Goal: Information Seeking & Learning: Learn about a topic

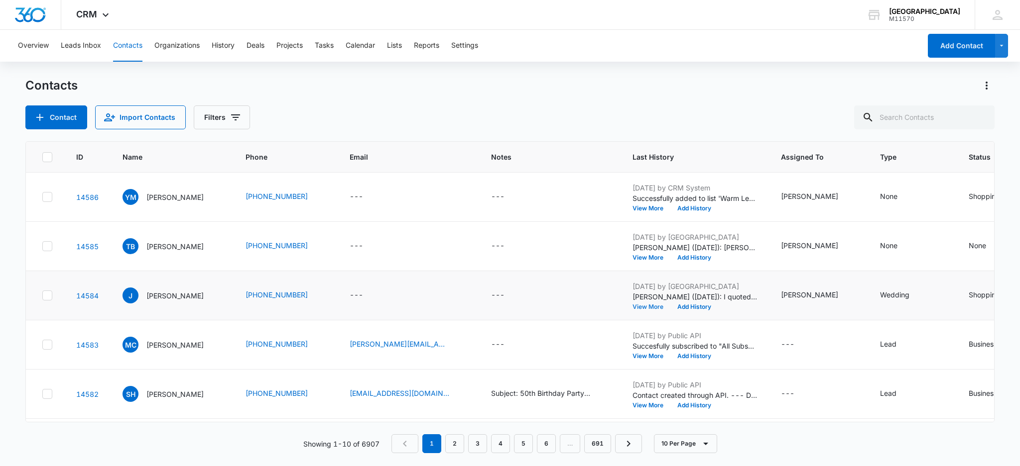
click at [638, 308] on button "View More" at bounding box center [651, 307] width 38 height 6
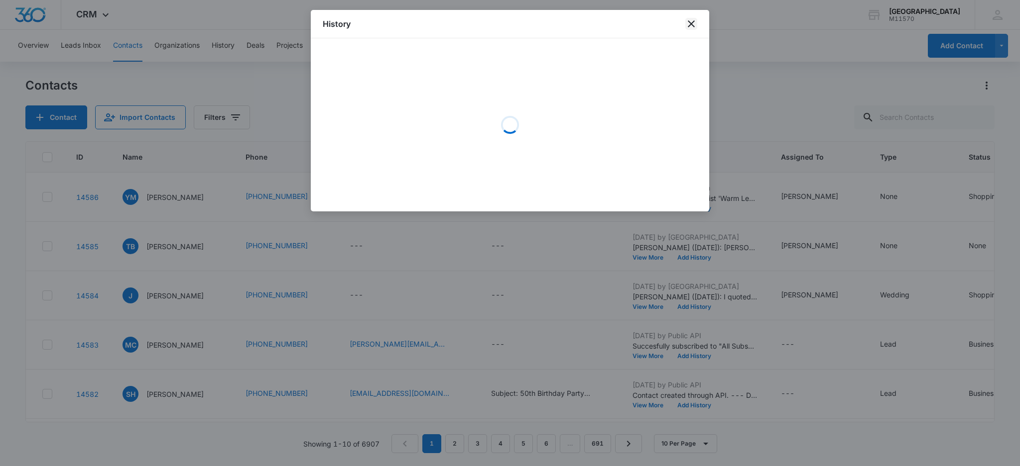
click at [694, 22] on icon "close" at bounding box center [691, 24] width 12 height 12
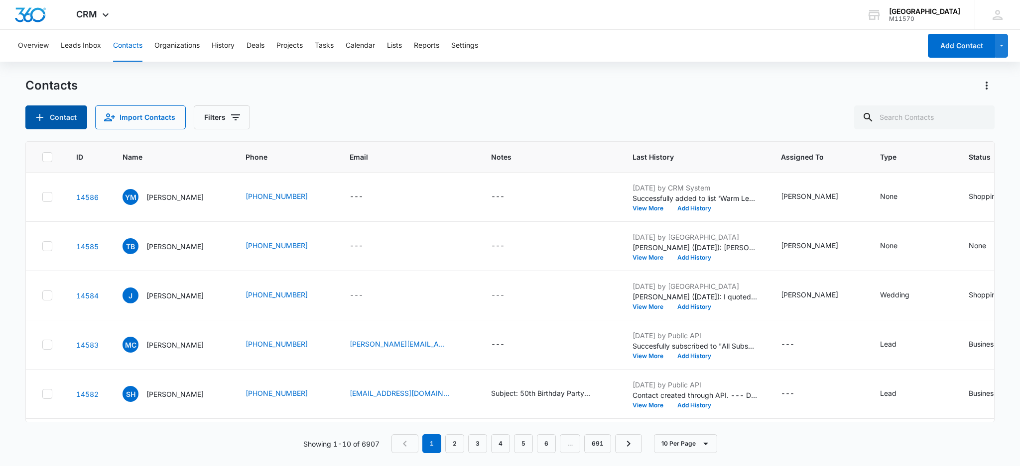
click at [61, 116] on button "Contact" at bounding box center [56, 118] width 62 height 24
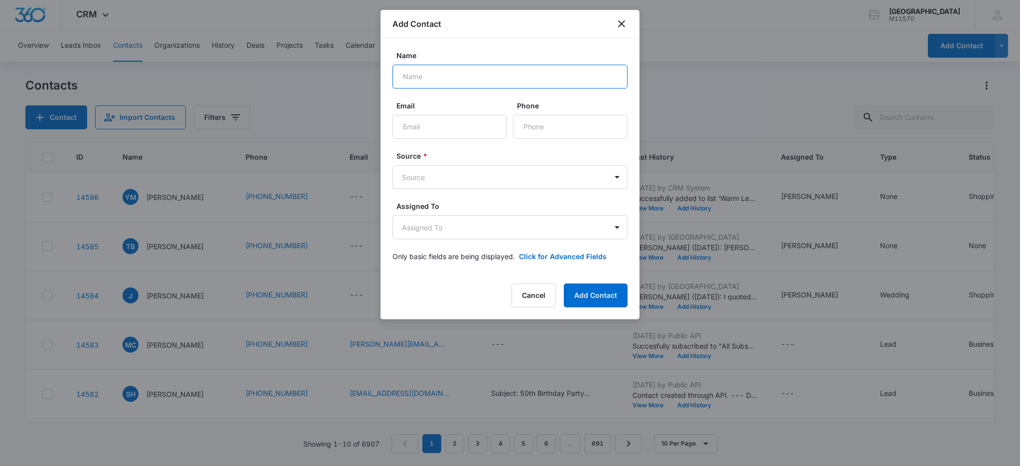
click at [419, 82] on input "Name" at bounding box center [509, 77] width 235 height 24
click at [403, 128] on input "Email" at bounding box center [449, 127] width 115 height 24
click at [534, 125] on input "Phone" at bounding box center [570, 127] width 115 height 24
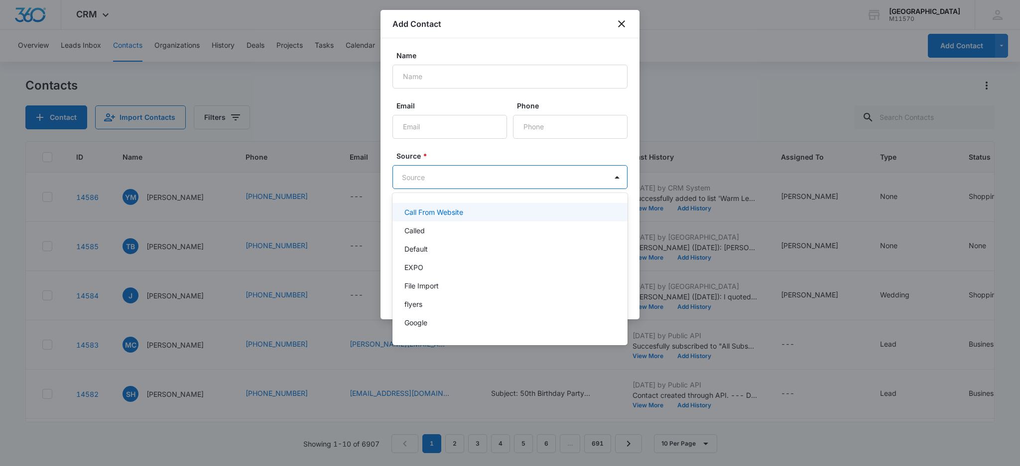
click at [419, 175] on body "CRM Apps Reputation Websites Forms CRM Email Social Shop Payments POS Content A…" at bounding box center [510, 233] width 1020 height 466
click at [537, 78] on div at bounding box center [510, 233] width 1020 height 466
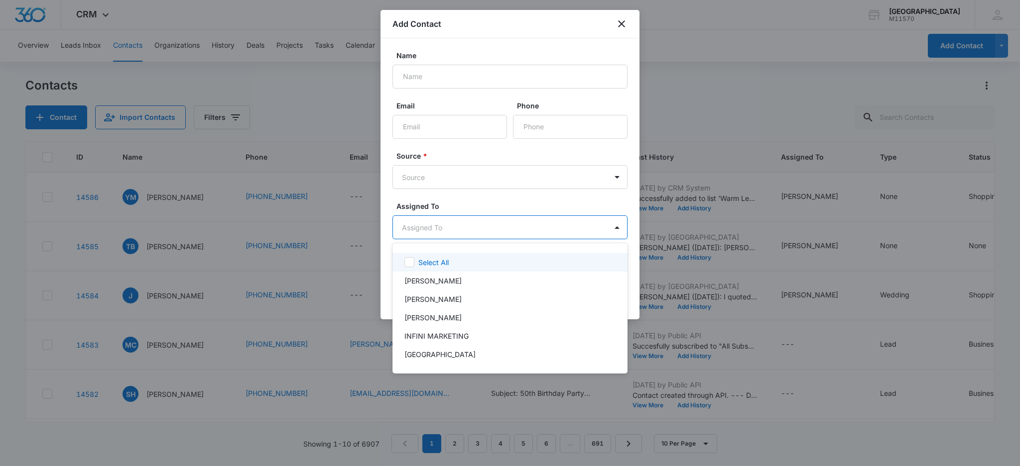
click at [434, 219] on body "CRM Apps Reputation Websites Forms CRM Email Social Shop Payments POS Content A…" at bounding box center [510, 233] width 1020 height 466
click at [552, 55] on div at bounding box center [510, 233] width 1020 height 466
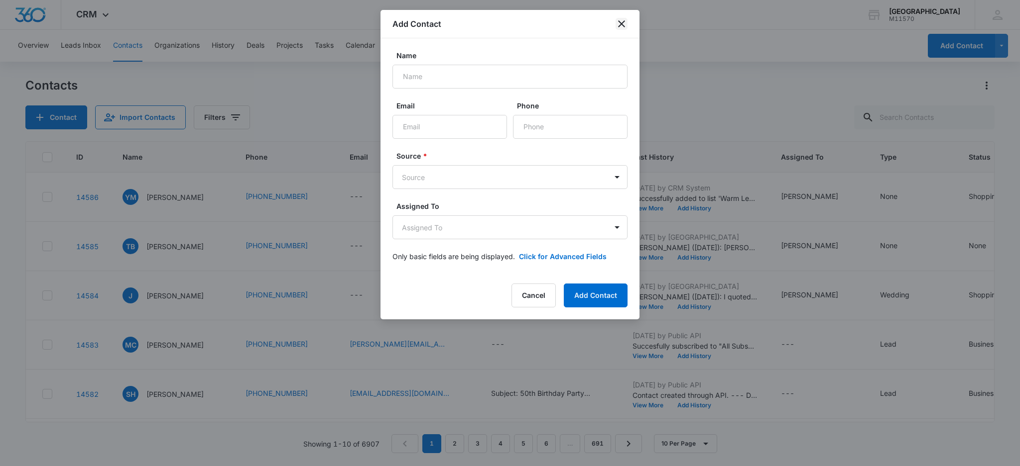
click at [619, 25] on icon "close" at bounding box center [621, 24] width 12 height 12
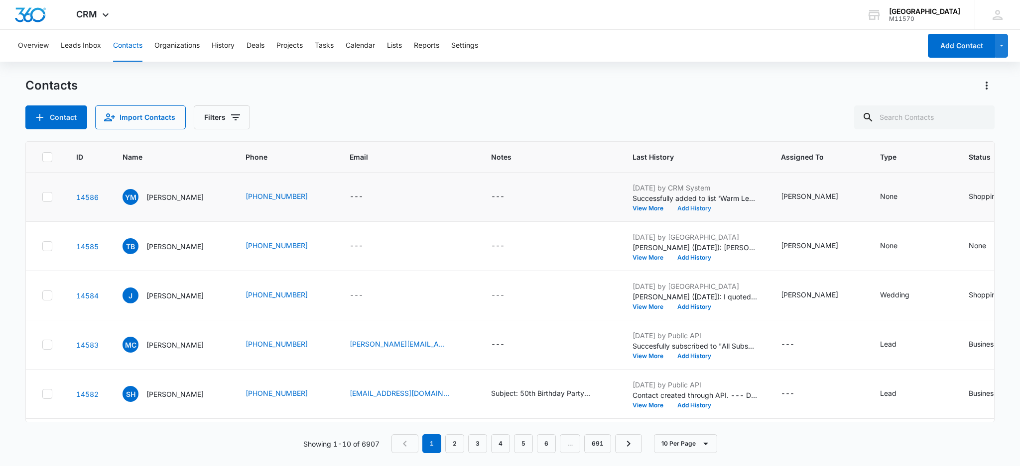
click at [679, 208] on button "Add History" at bounding box center [694, 209] width 48 height 6
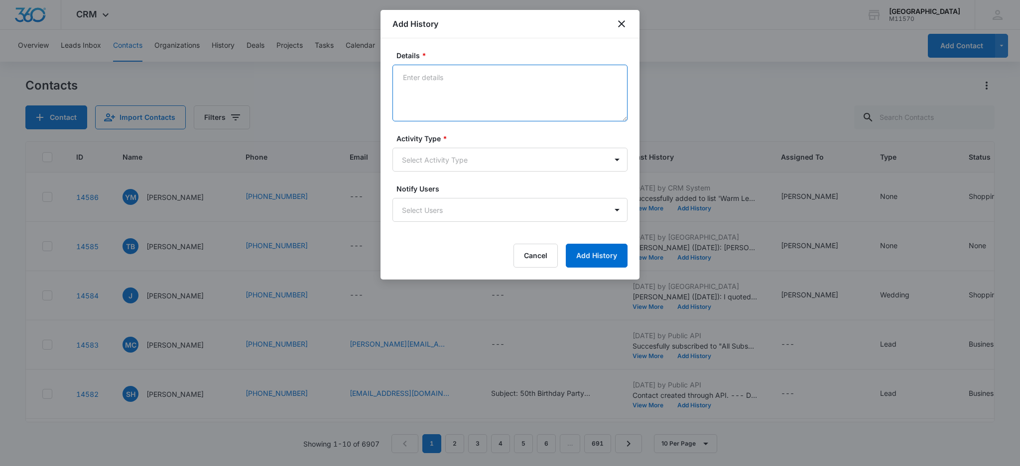
click at [419, 81] on textarea "Details *" at bounding box center [509, 93] width 235 height 57
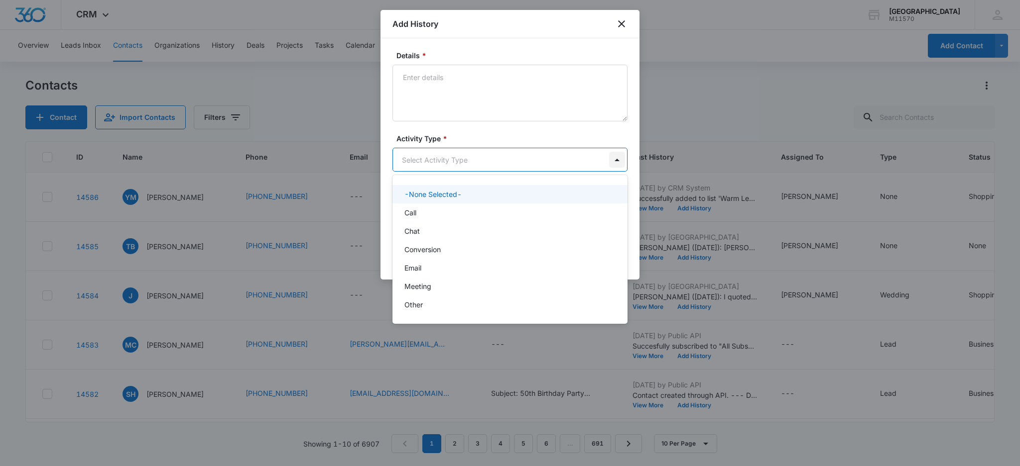
click at [623, 161] on body "CRM Apps Reputation Websites Forms CRM Email Social Shop Payments POS Content A…" at bounding box center [510, 233] width 1020 height 466
click at [486, 127] on div at bounding box center [510, 233] width 1020 height 466
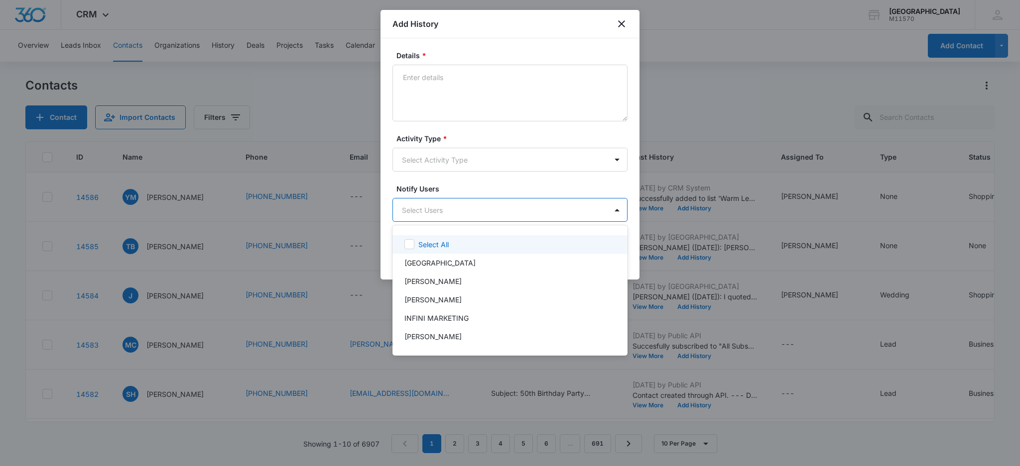
click at [452, 206] on body "CRM Apps Reputation Websites Forms CRM Email Social Shop Payments POS Content A…" at bounding box center [510, 233] width 1020 height 466
click at [497, 181] on div at bounding box center [510, 233] width 1020 height 466
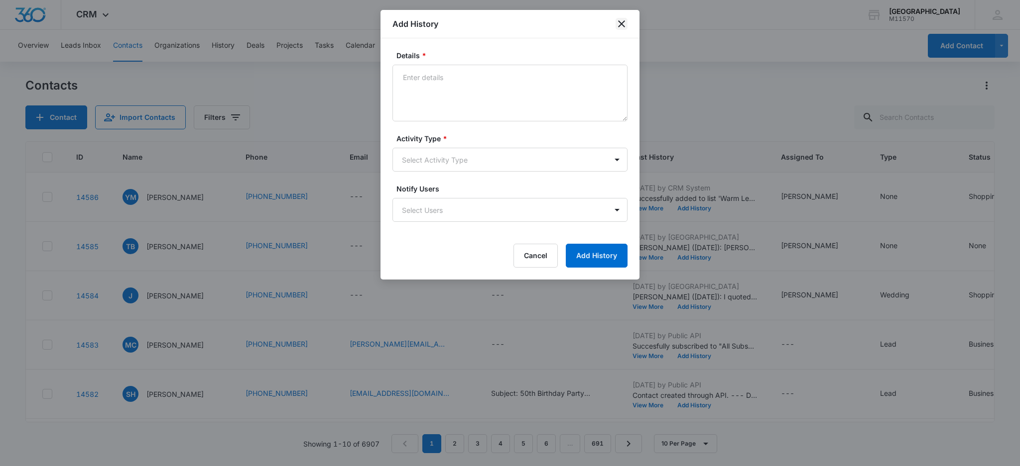
click at [619, 20] on icon "close" at bounding box center [621, 23] width 7 height 7
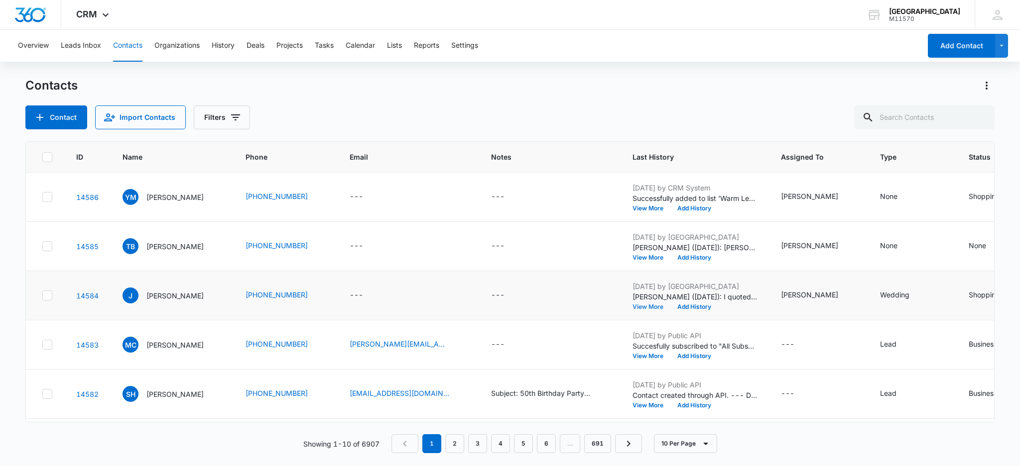
click at [646, 307] on button "View More" at bounding box center [651, 307] width 38 height 6
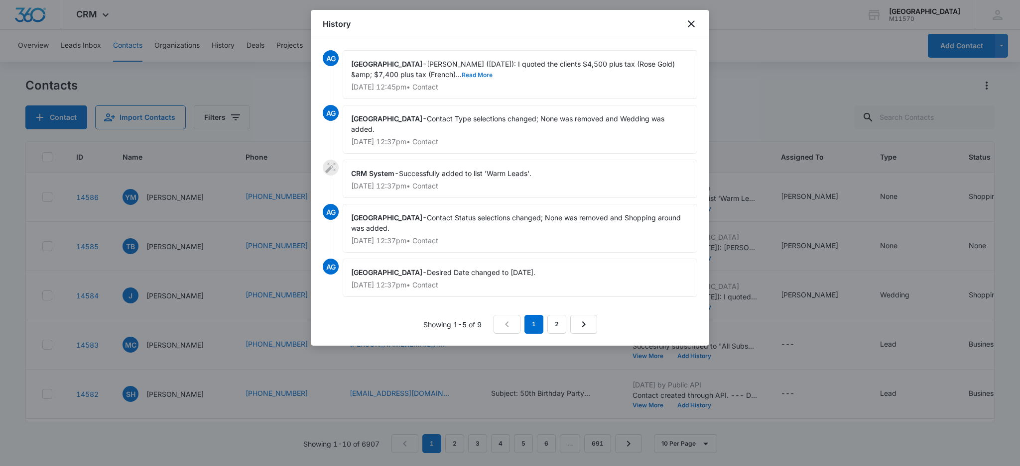
click at [461, 73] on button "Read More" at bounding box center [476, 75] width 31 height 6
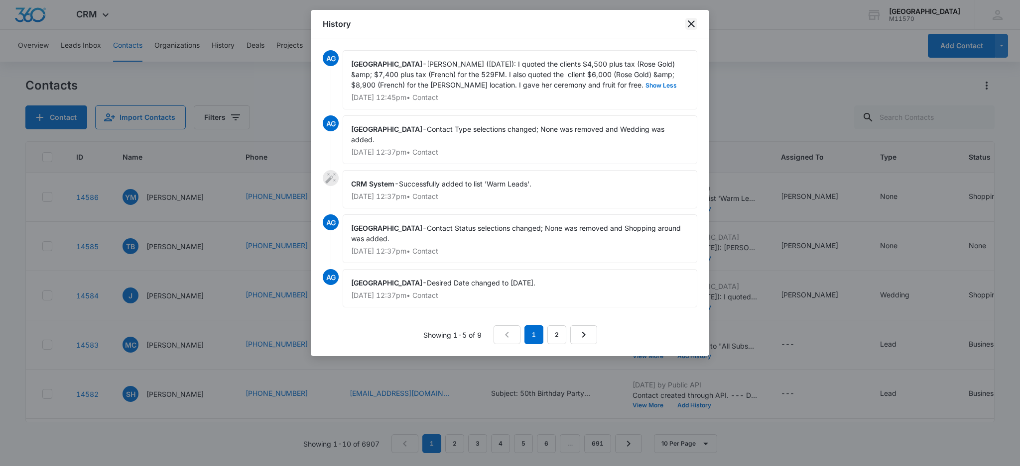
click at [689, 23] on icon "close" at bounding box center [691, 24] width 12 height 12
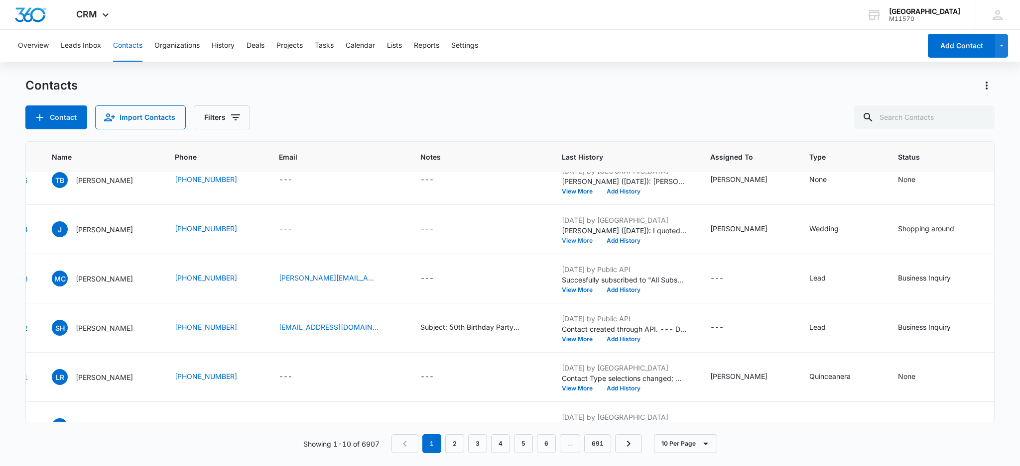
scroll to position [66, 0]
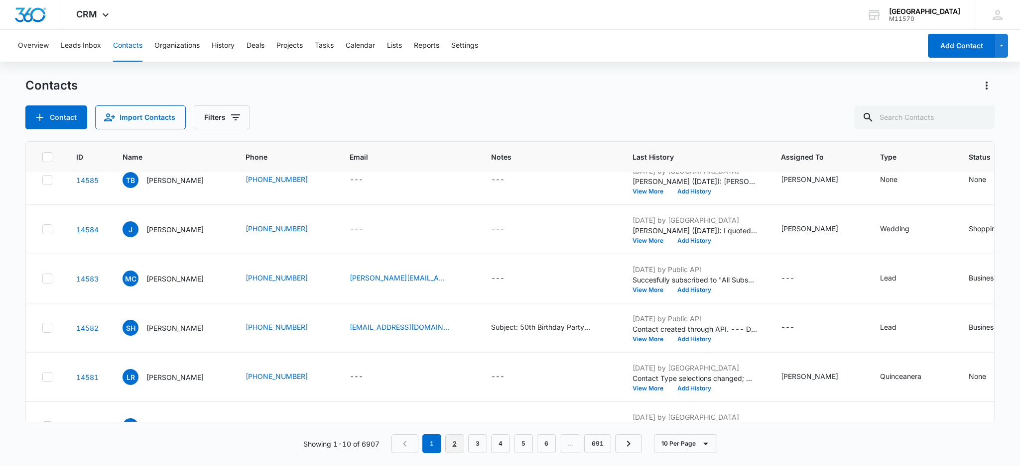
click at [459, 449] on link "2" at bounding box center [454, 444] width 19 height 19
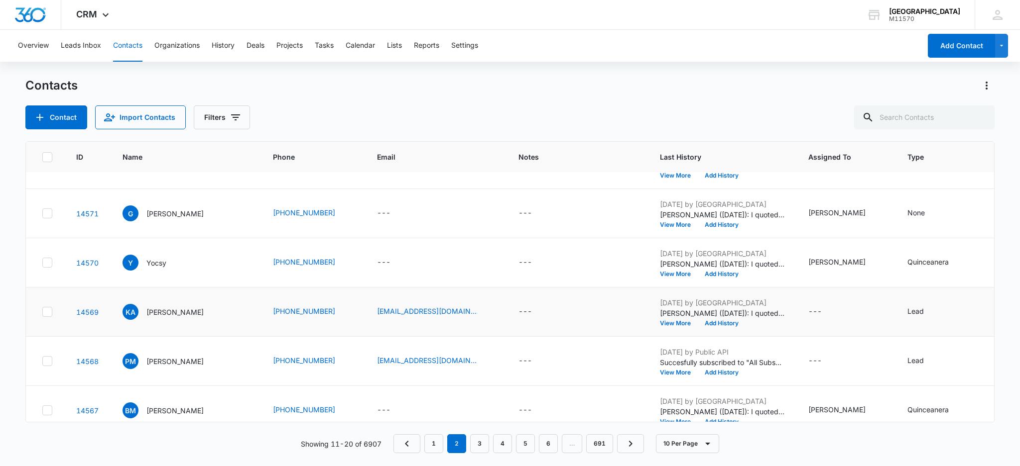
scroll to position [249, 0]
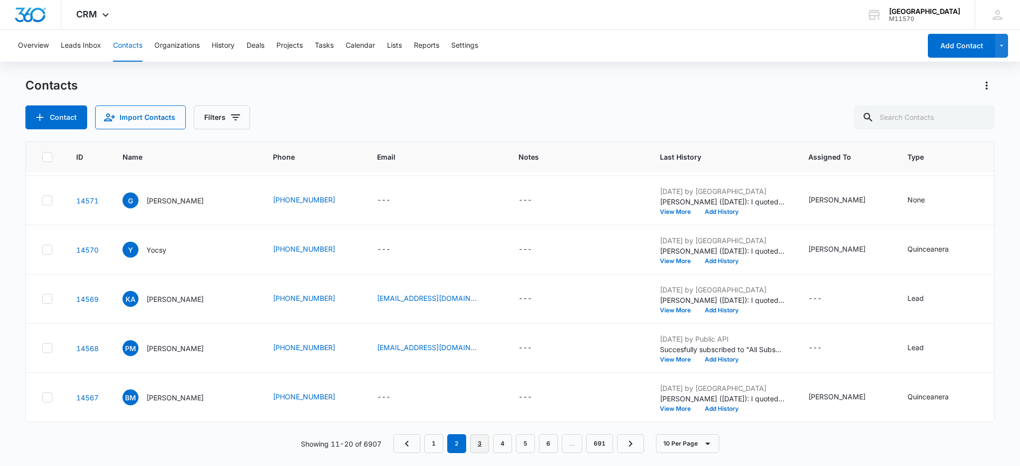
click at [480, 438] on link "3" at bounding box center [479, 444] width 19 height 19
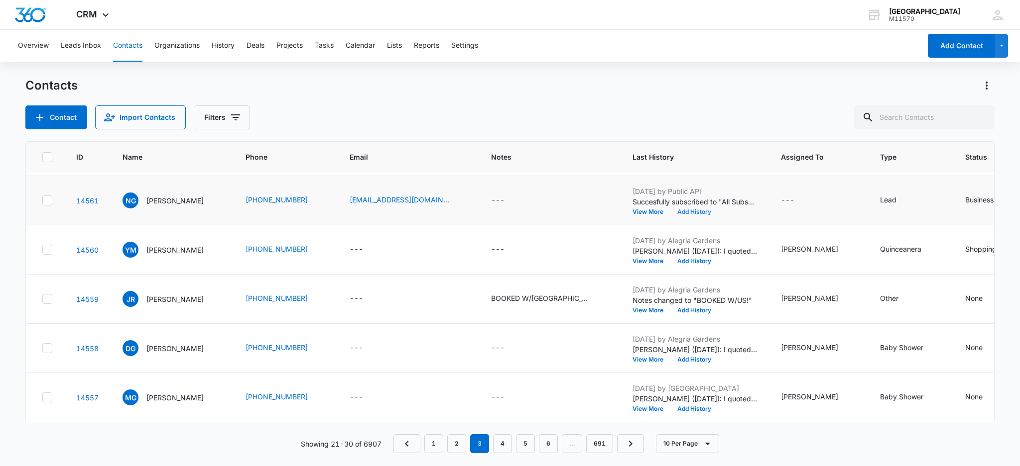
click at [670, 209] on button "Add History" at bounding box center [694, 212] width 48 height 6
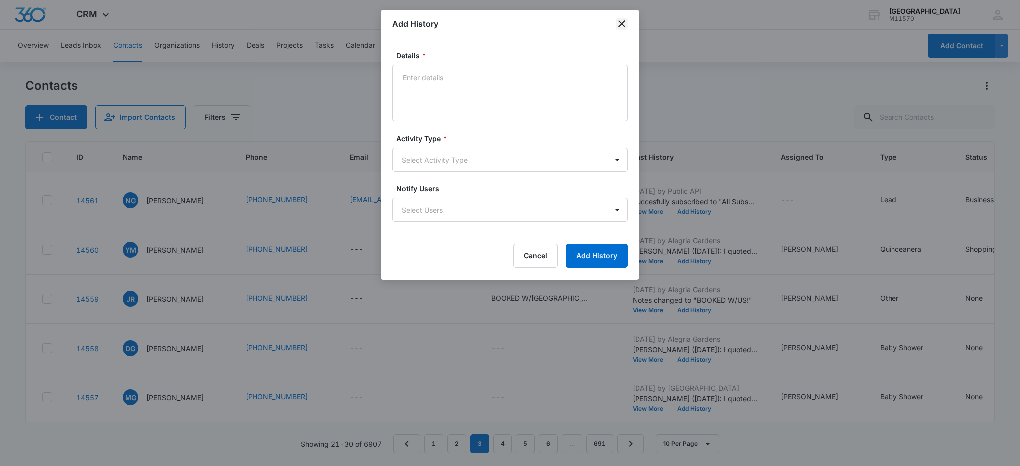
click at [623, 22] on icon "close" at bounding box center [621, 24] width 12 height 12
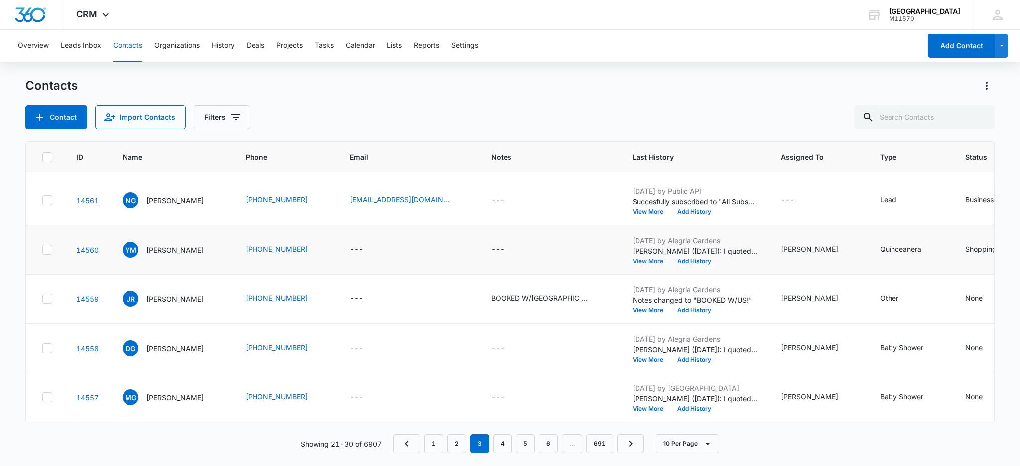
click at [632, 258] on button "View More" at bounding box center [651, 261] width 38 height 6
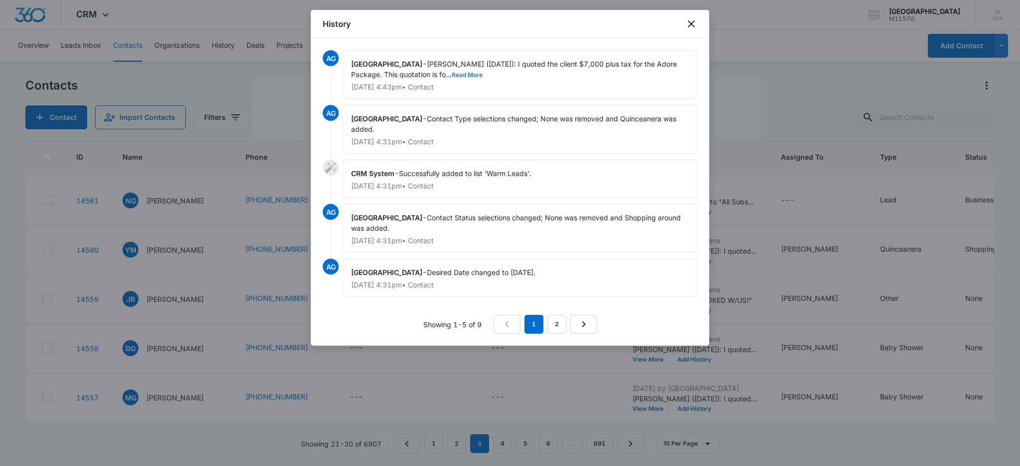
click at [452, 75] on button "Read More" at bounding box center [467, 75] width 31 height 6
click at [694, 26] on icon "close" at bounding box center [691, 24] width 12 height 12
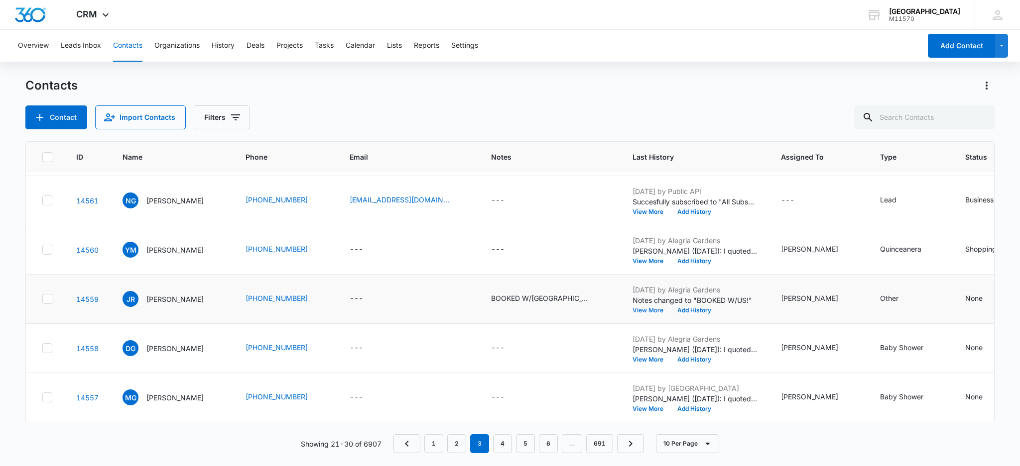
click at [632, 308] on button "View More" at bounding box center [651, 311] width 38 height 6
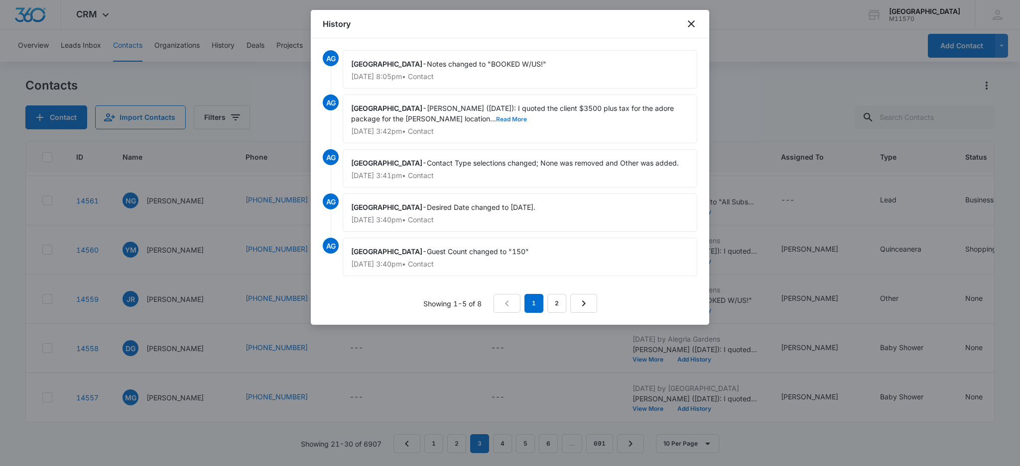
click at [496, 116] on button "Read More" at bounding box center [511, 119] width 31 height 6
click at [697, 20] on div "History" at bounding box center [510, 24] width 398 height 28
click at [694, 27] on icon "close" at bounding box center [691, 24] width 12 height 12
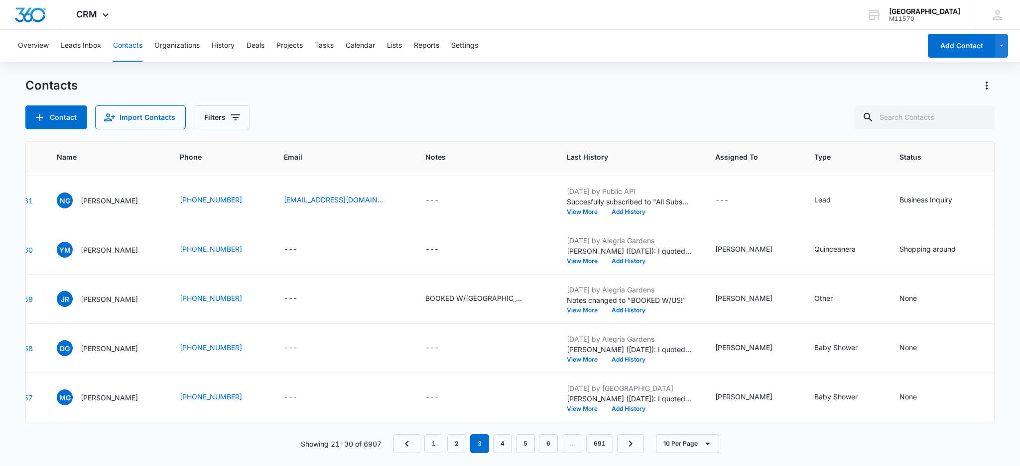
scroll to position [249, 469]
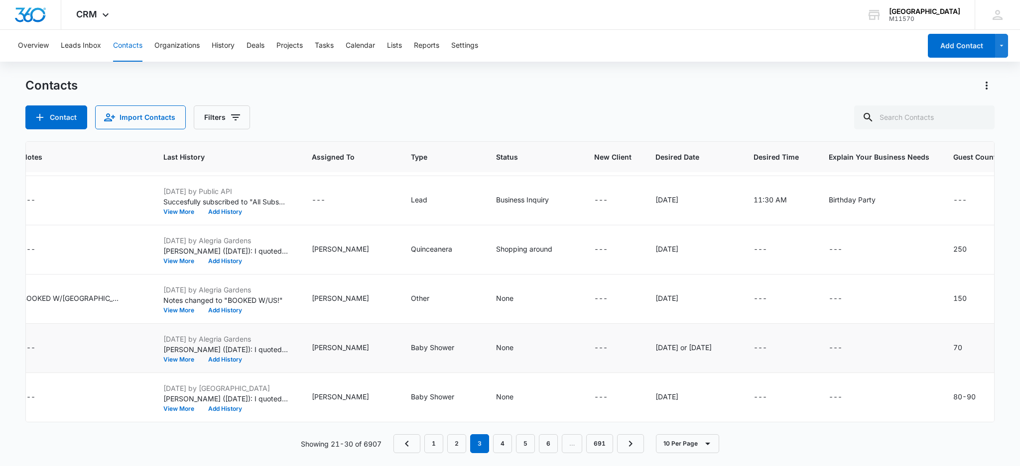
drag, startPoint x: 634, startPoint y: 335, endPoint x: 635, endPoint y: 349, distance: 14.4
click at [643, 349] on td "[DATE] or [DATE]" at bounding box center [692, 348] width 98 height 49
click at [678, 115] on div "Contact Import Contacts Filters" at bounding box center [509, 118] width 969 height 24
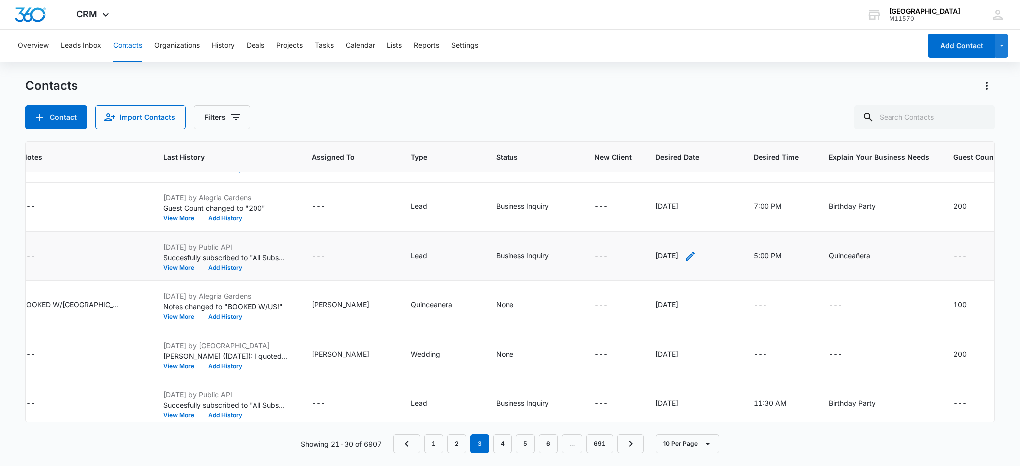
scroll to position [0, 469]
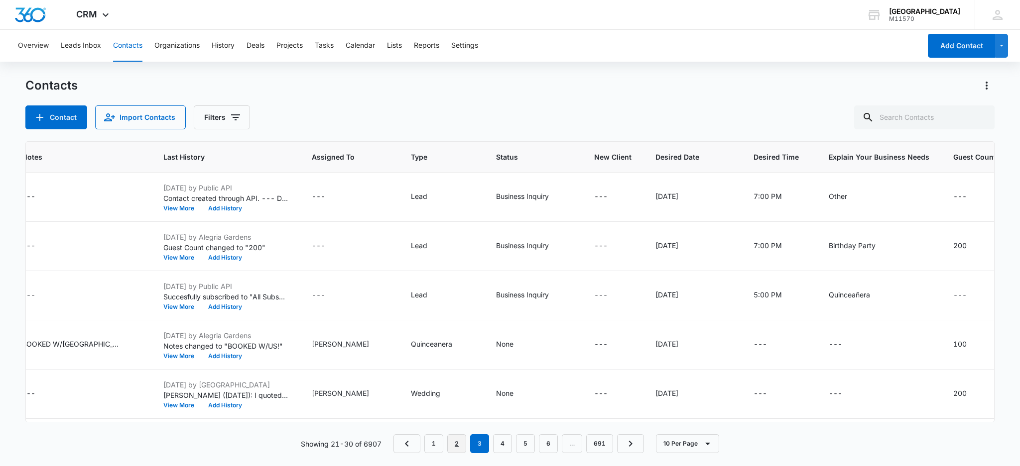
click at [459, 446] on link "2" at bounding box center [456, 444] width 19 height 19
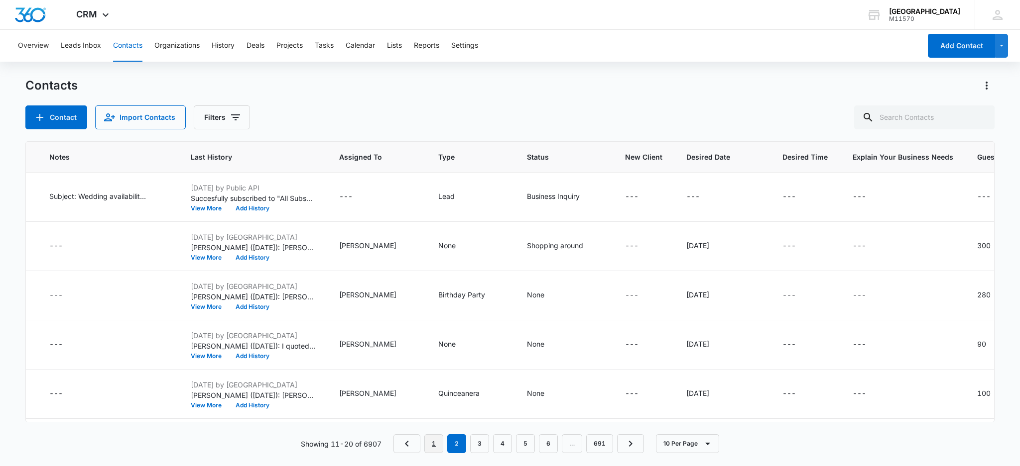
click at [438, 440] on link "1" at bounding box center [433, 444] width 19 height 19
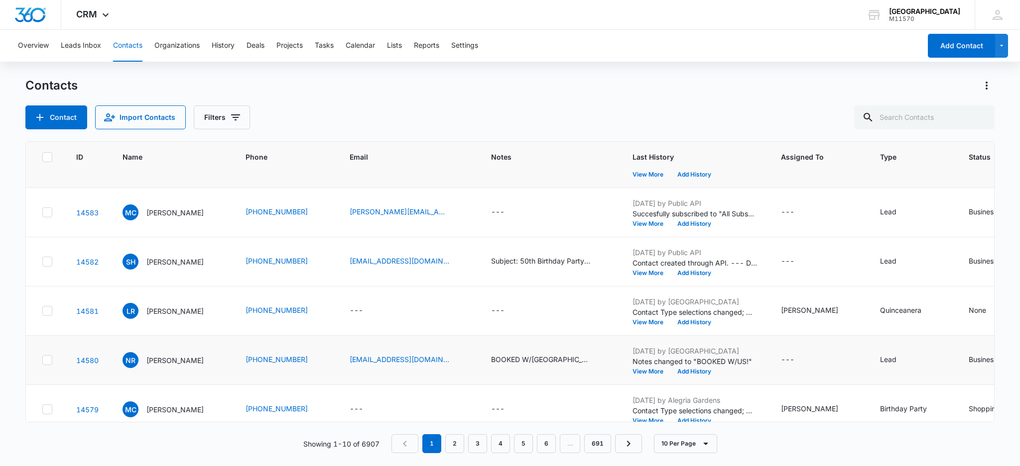
scroll to position [249, 0]
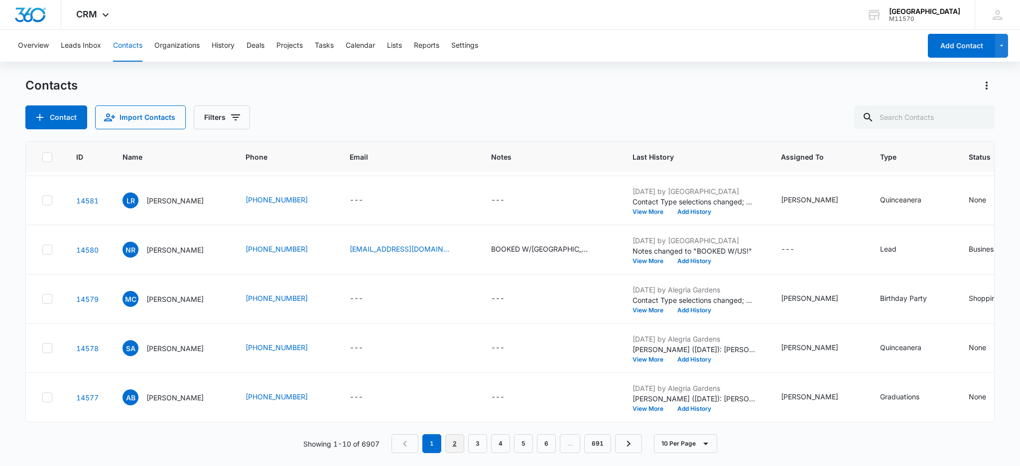
click at [453, 444] on link "2" at bounding box center [454, 444] width 19 height 19
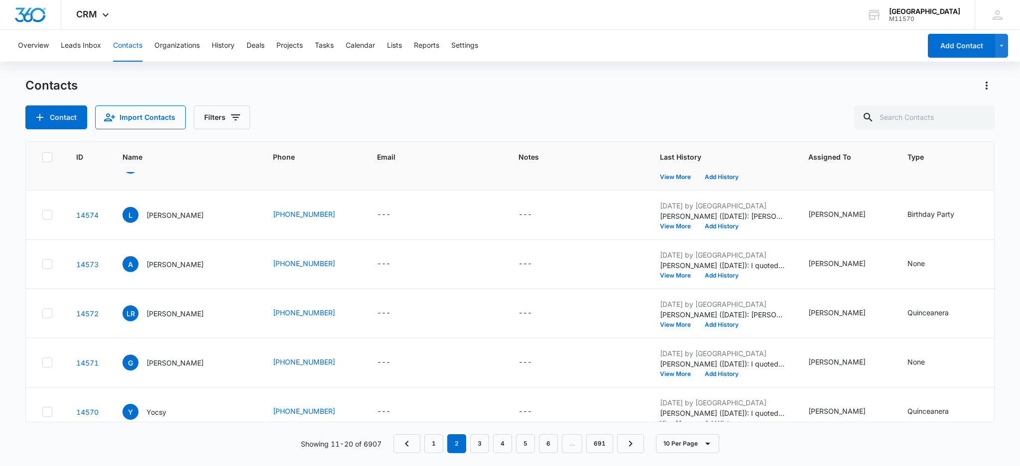
scroll to position [0, 0]
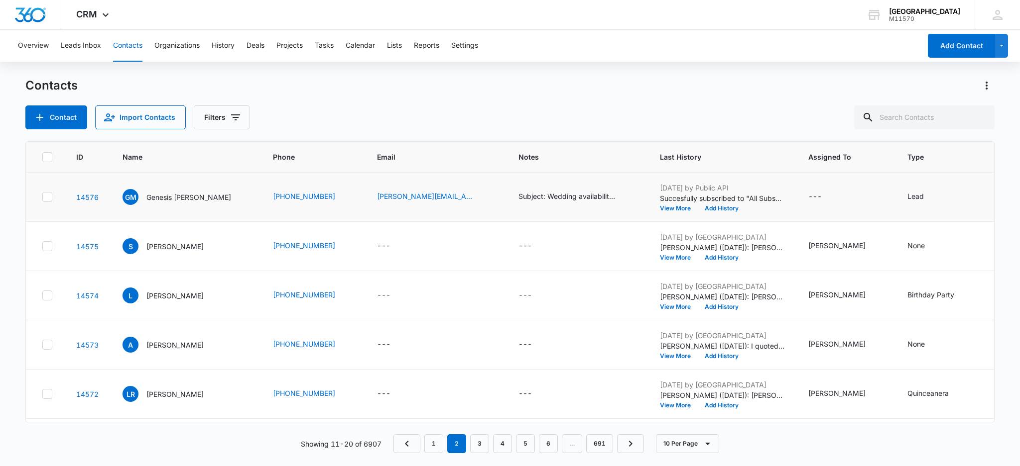
click at [812, 190] on td "---" at bounding box center [845, 197] width 99 height 49
click at [660, 210] on button "View More" at bounding box center [679, 209] width 38 height 6
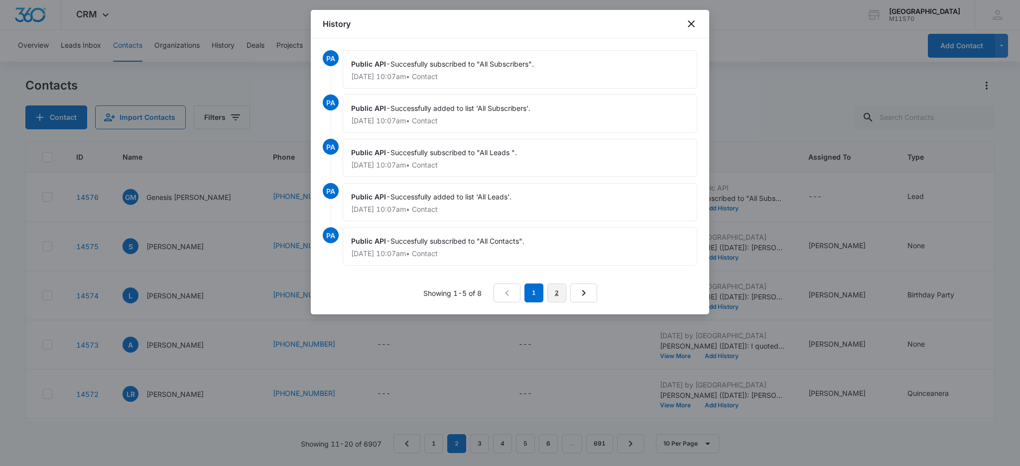
click at [558, 294] on link "2" at bounding box center [556, 293] width 19 height 19
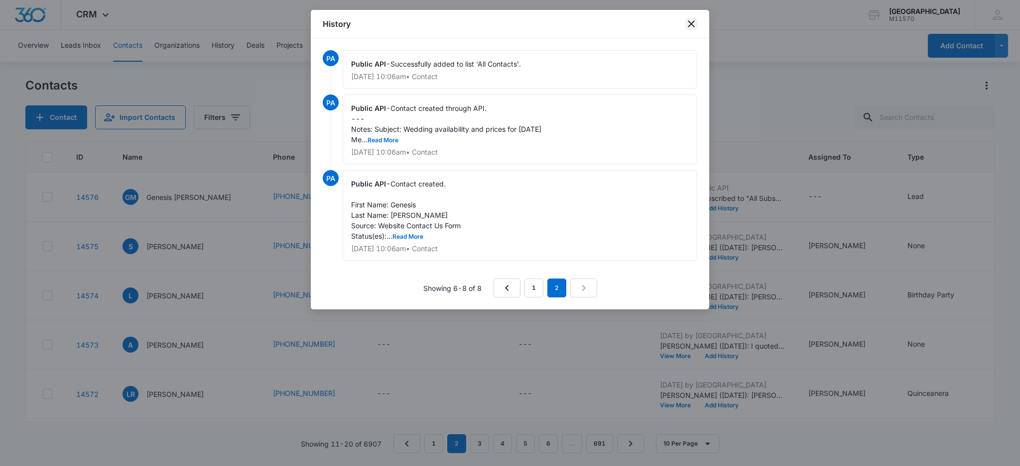
click at [694, 24] on icon "close" at bounding box center [691, 24] width 12 height 12
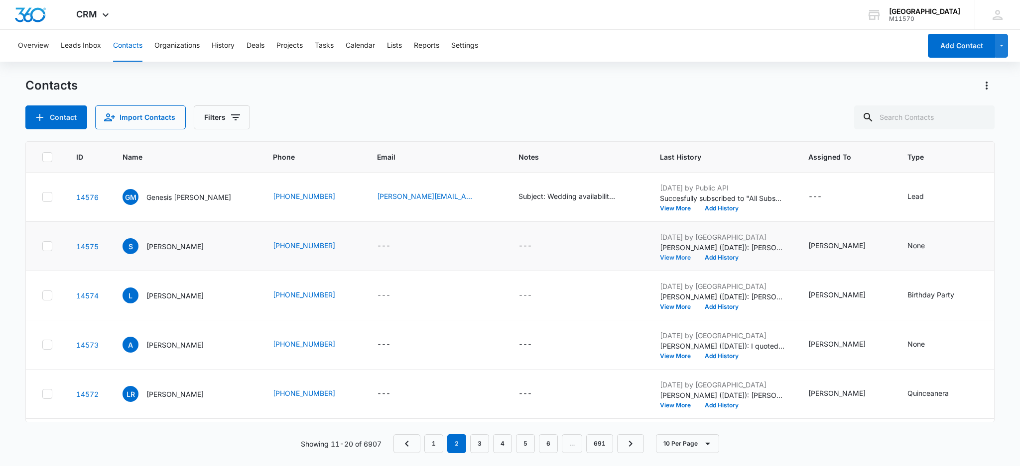
click at [660, 255] on button "View More" at bounding box center [679, 258] width 38 height 6
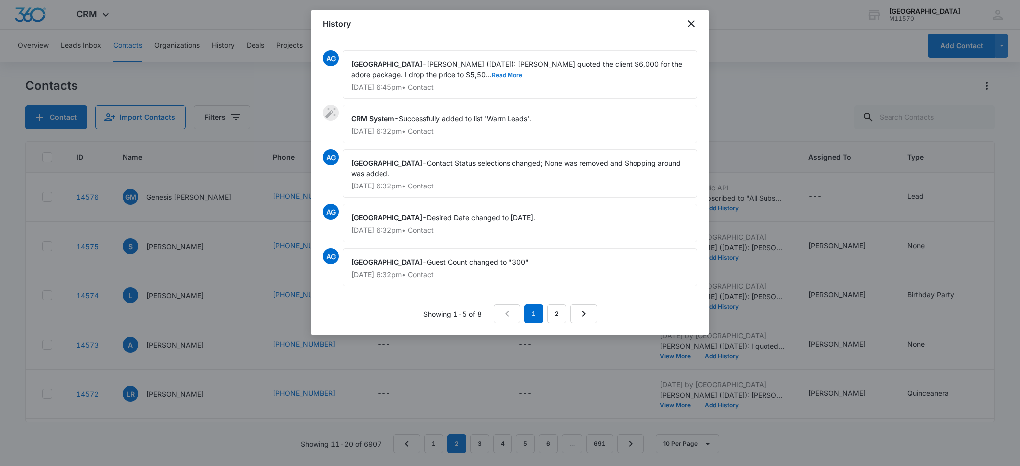
click at [491, 75] on button "Read More" at bounding box center [506, 75] width 31 height 6
click at [693, 23] on icon "close" at bounding box center [691, 24] width 12 height 12
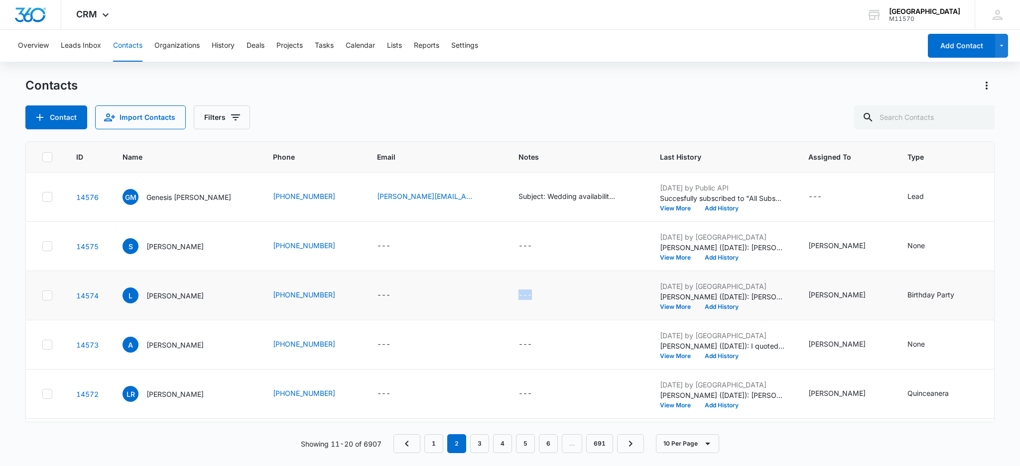
drag, startPoint x: 568, startPoint y: 299, endPoint x: 472, endPoint y: 289, distance: 96.1
click at [506, 289] on td "---" at bounding box center [576, 295] width 141 height 49
click at [522, 304] on td "---" at bounding box center [576, 295] width 141 height 49
click at [660, 353] on button "View More" at bounding box center [679, 356] width 38 height 6
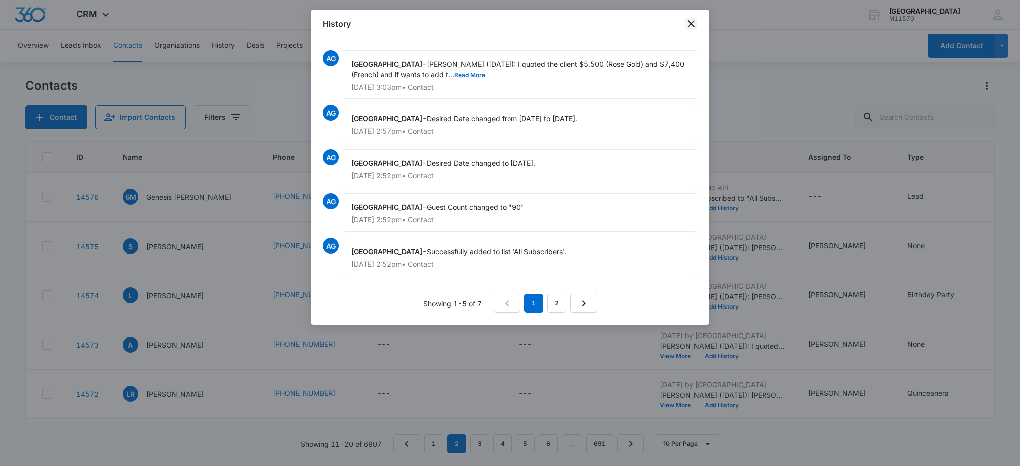
click at [690, 25] on icon "close" at bounding box center [691, 23] width 7 height 7
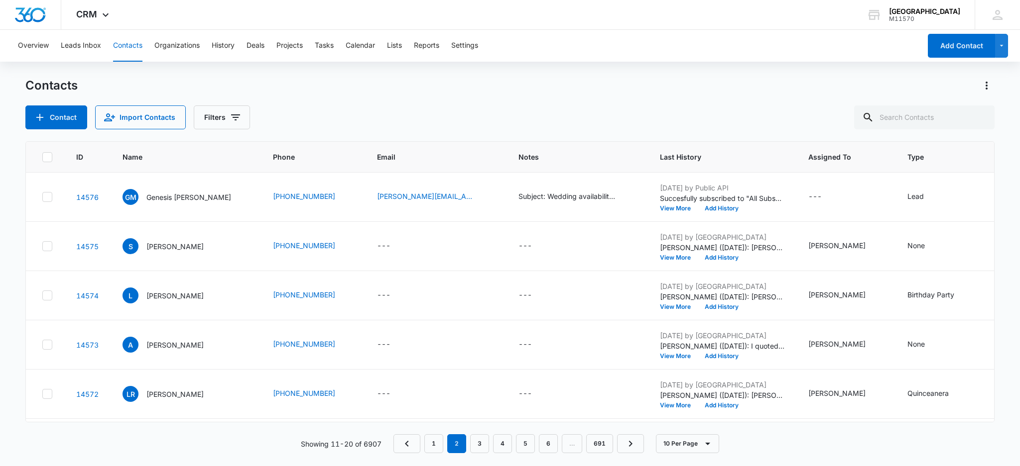
click at [718, 143] on th "Last History" at bounding box center [722, 157] width 148 height 31
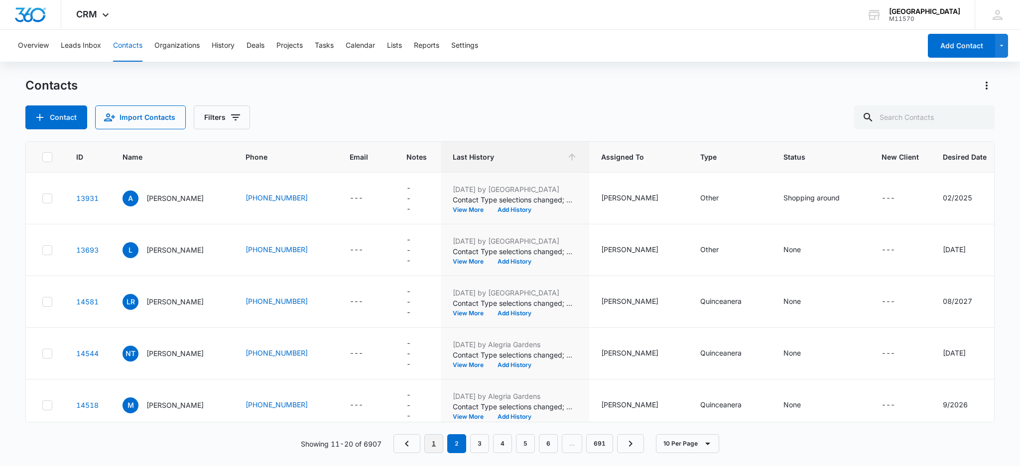
click at [430, 444] on link "1" at bounding box center [433, 444] width 19 height 19
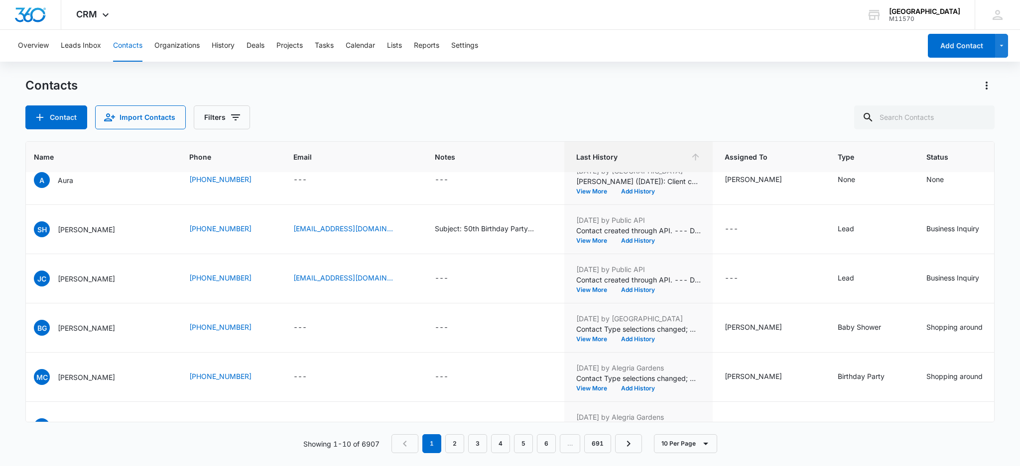
scroll to position [66, 0]
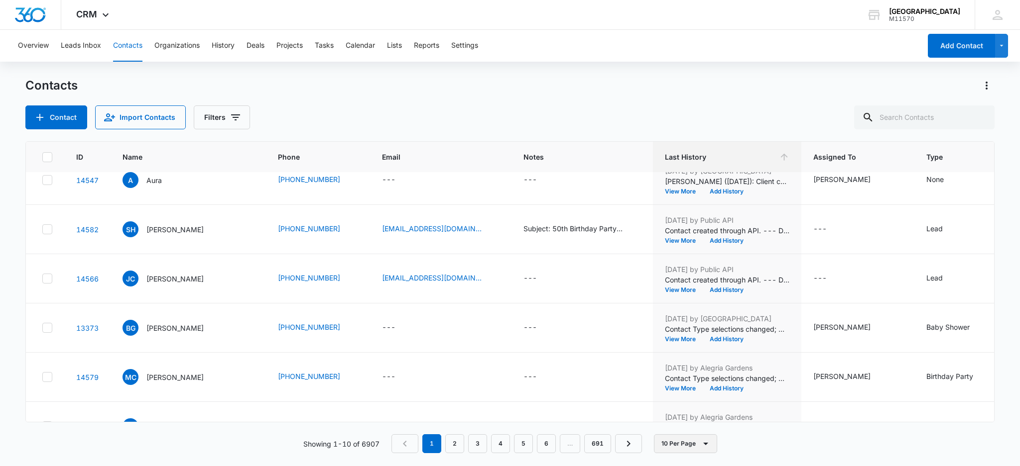
click at [695, 444] on button "10 Per Page" at bounding box center [685, 444] width 63 height 19
click at [730, 147] on th "Last History" at bounding box center [727, 157] width 148 height 31
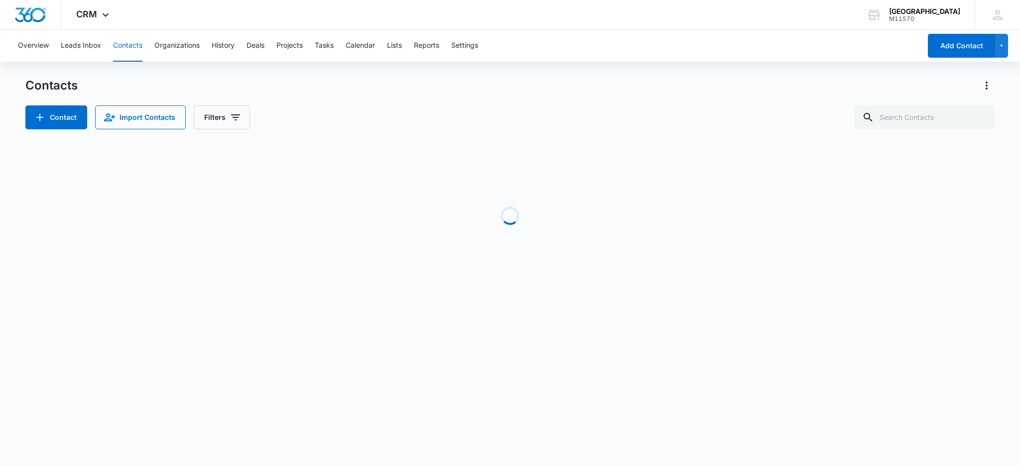
click at [662, 97] on div "Contacts Contact Import Contacts Filters" at bounding box center [509, 104] width 969 height 52
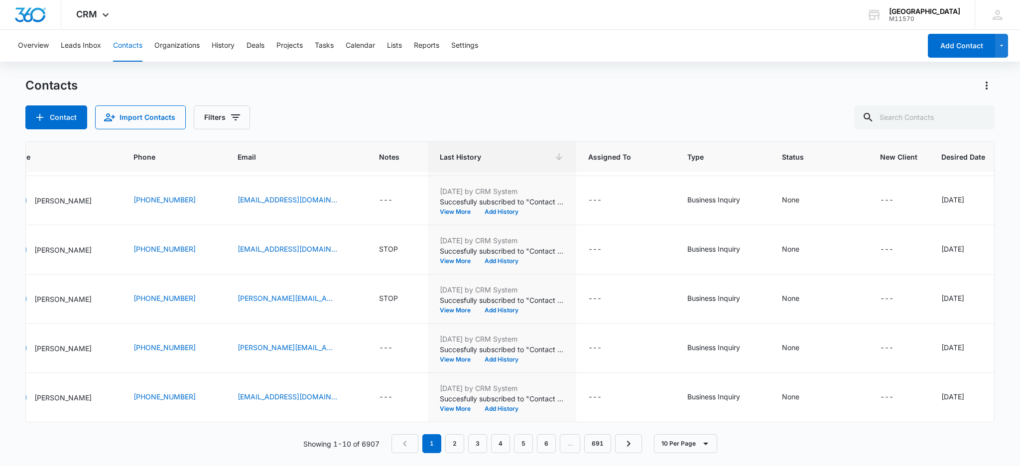
scroll to position [249, 112]
click at [454, 442] on link "2" at bounding box center [454, 444] width 19 height 19
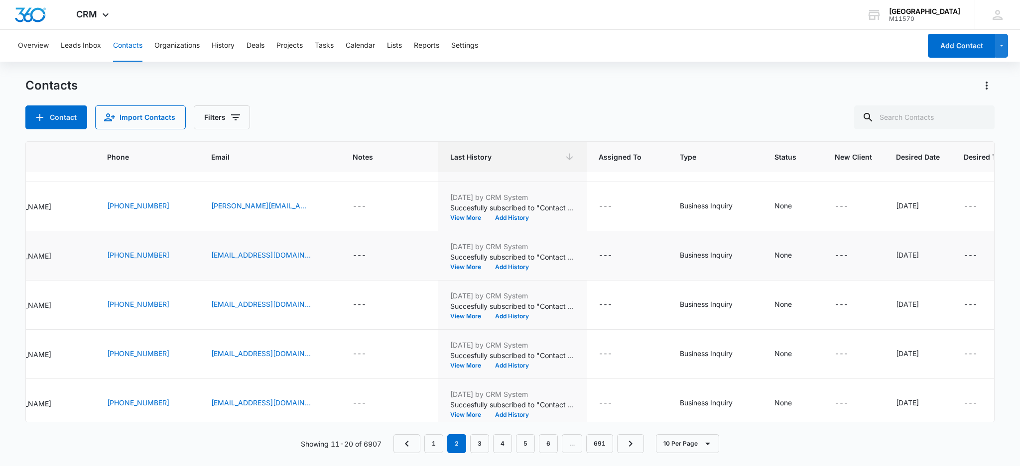
scroll to position [249, 151]
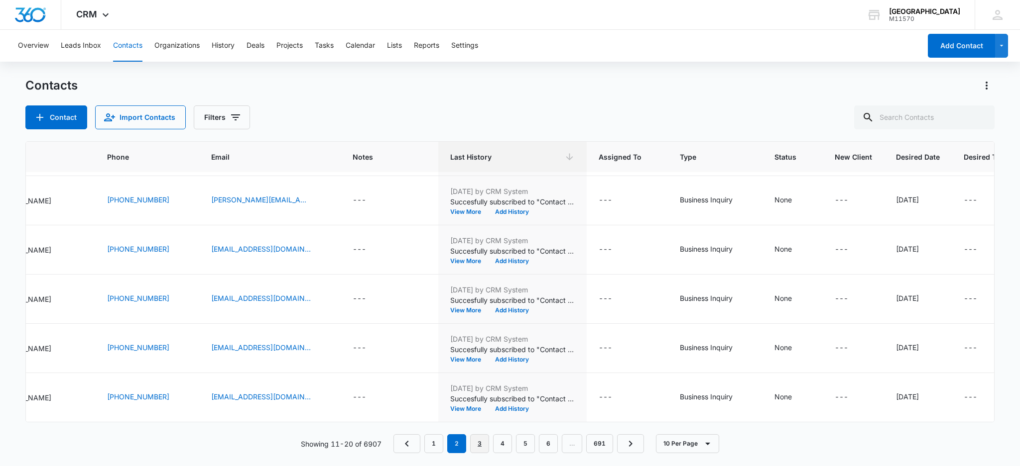
click at [477, 440] on link "3" at bounding box center [479, 444] width 19 height 19
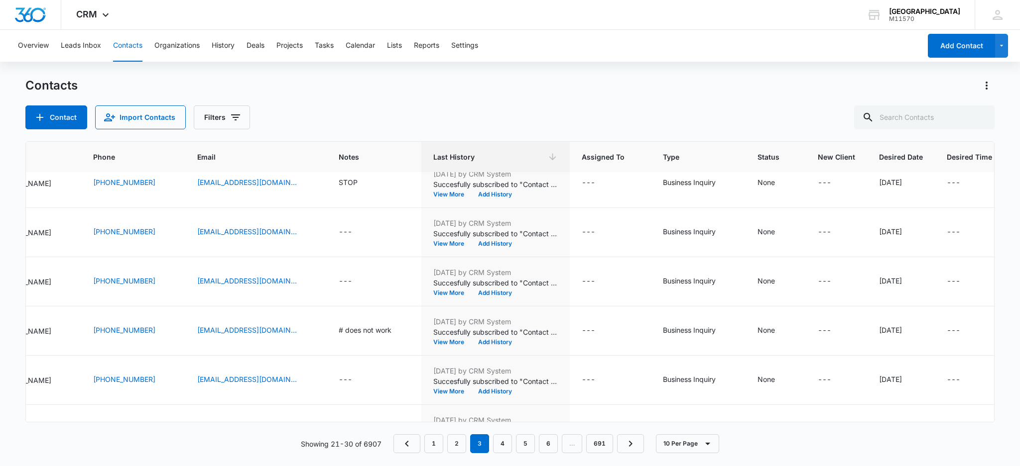
scroll to position [0, 151]
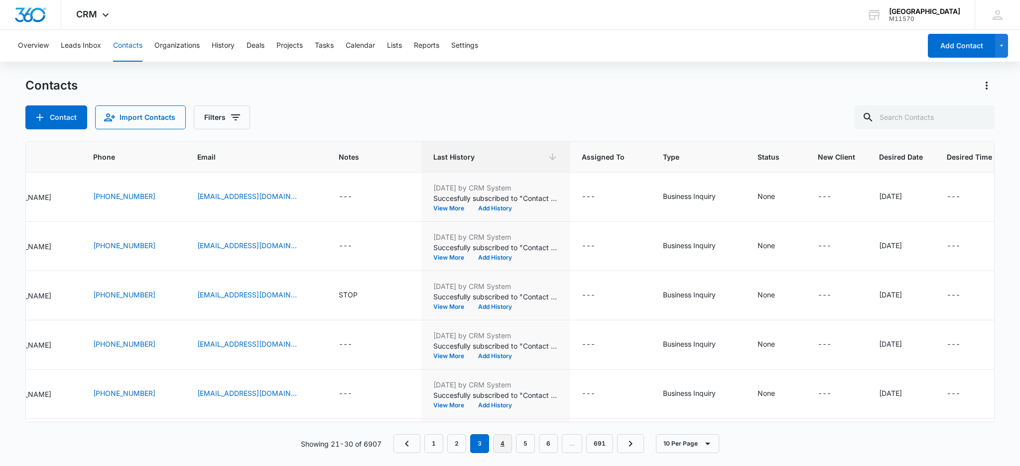
click at [508, 441] on link "4" at bounding box center [502, 444] width 19 height 19
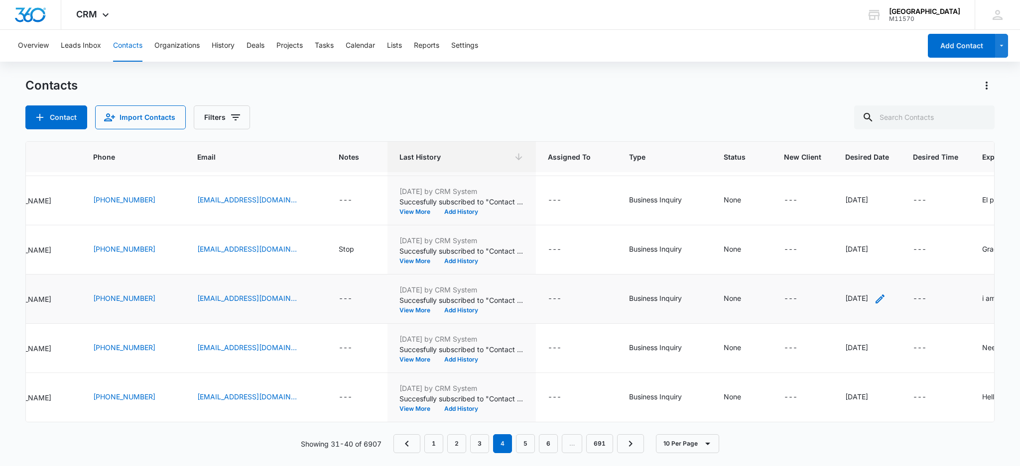
scroll to position [249, 151]
click at [552, 443] on link "6" at bounding box center [548, 444] width 19 height 19
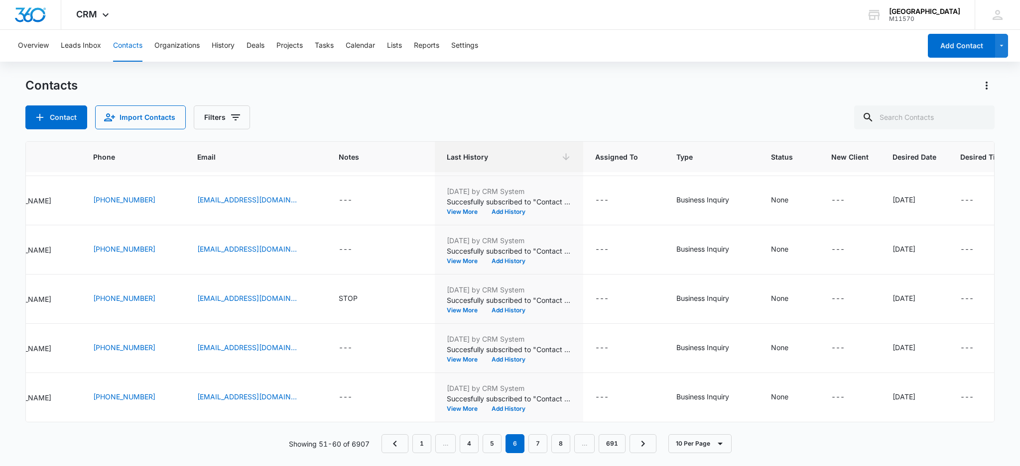
scroll to position [0, 151]
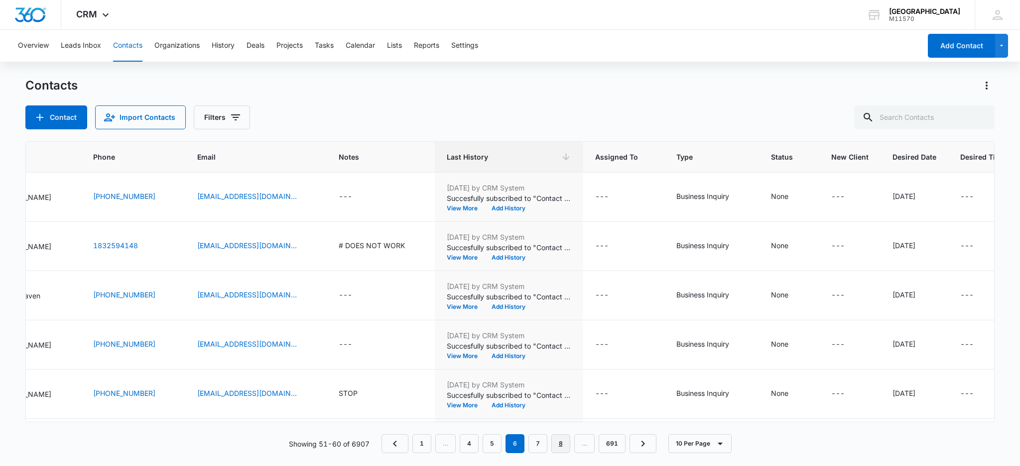
click at [563, 441] on link "8" at bounding box center [560, 444] width 19 height 19
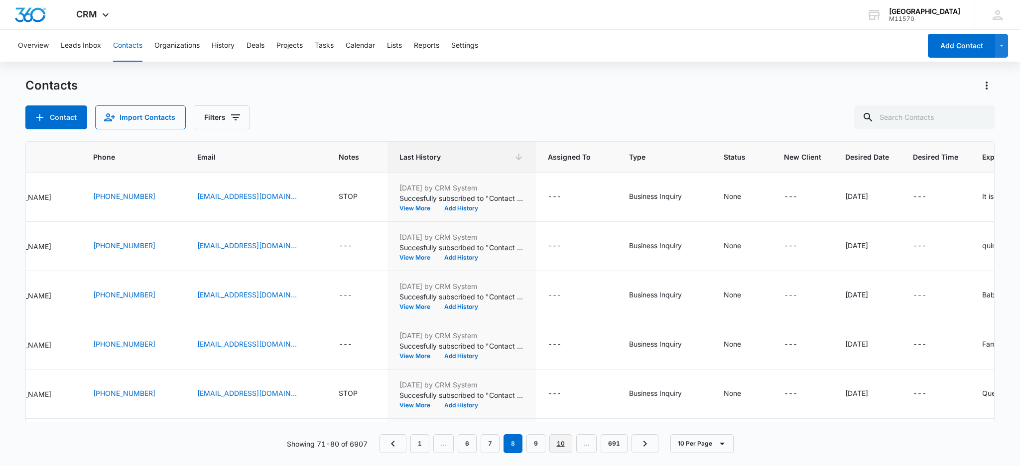
click at [563, 441] on link "10" at bounding box center [560, 444] width 23 height 19
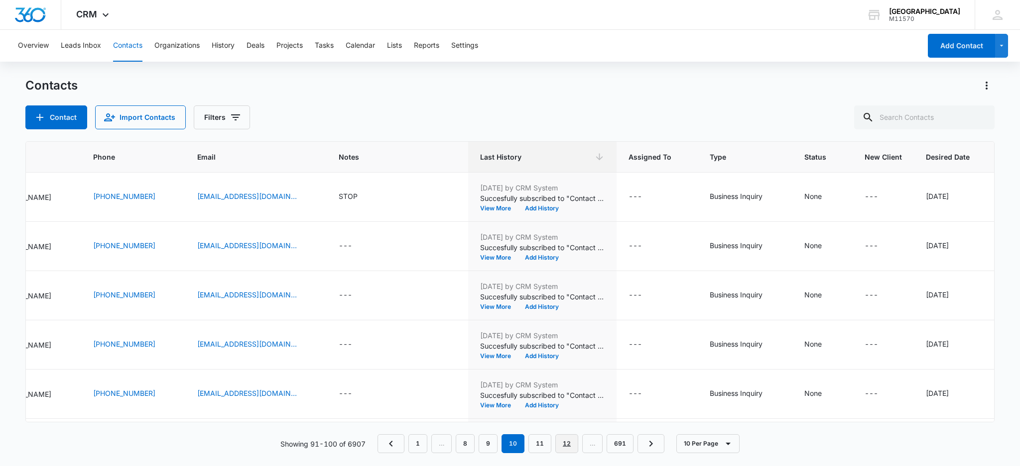
click at [564, 441] on link "12" at bounding box center [566, 444] width 23 height 19
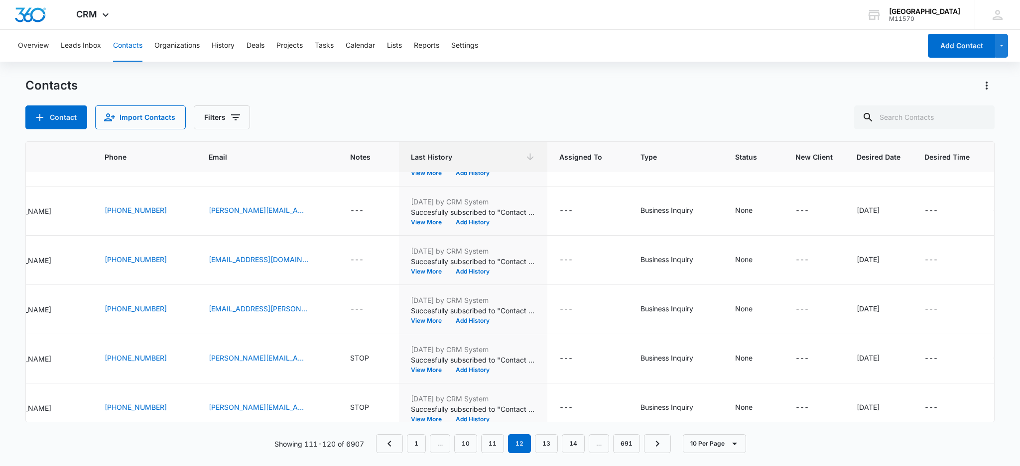
scroll to position [249, 151]
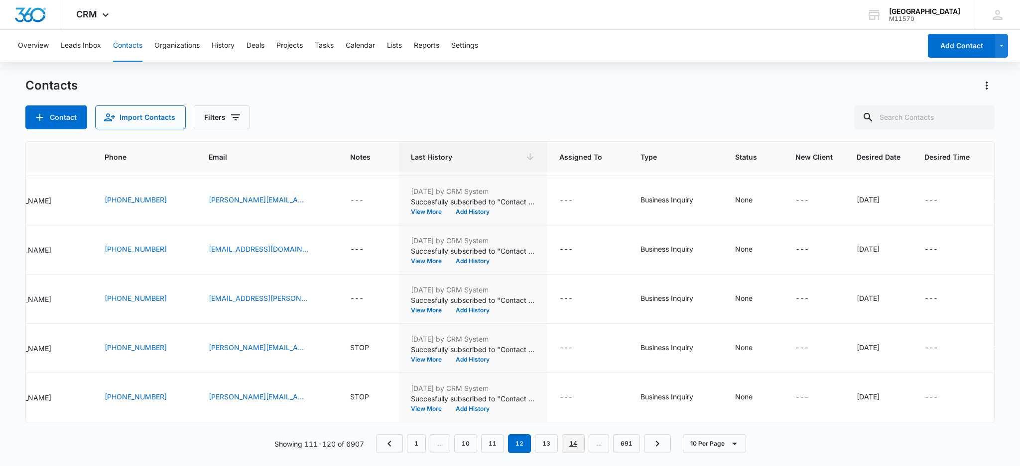
click at [569, 443] on link "14" at bounding box center [573, 444] width 23 height 19
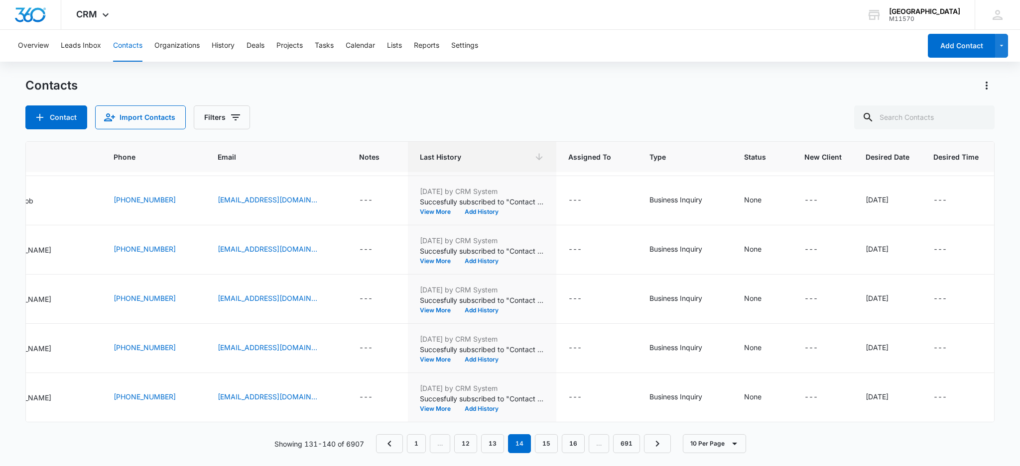
scroll to position [0, 151]
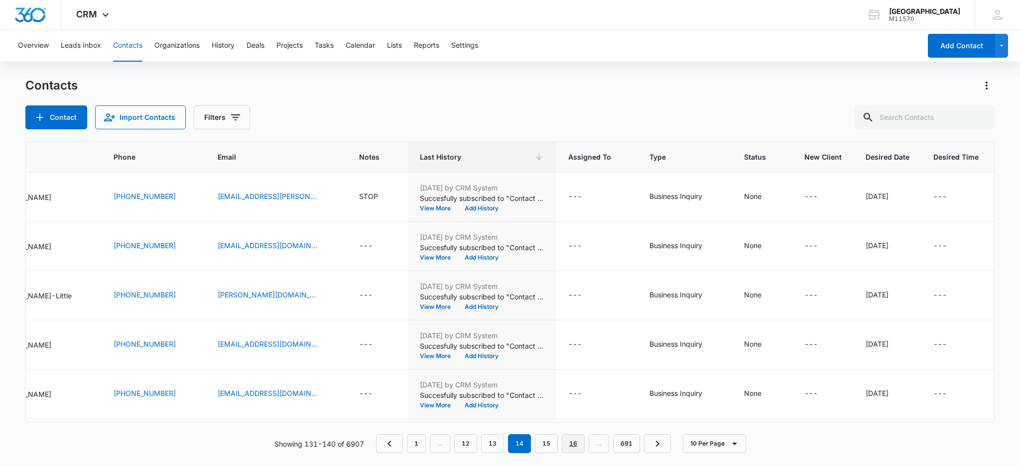
click at [569, 446] on link "16" at bounding box center [573, 444] width 23 height 19
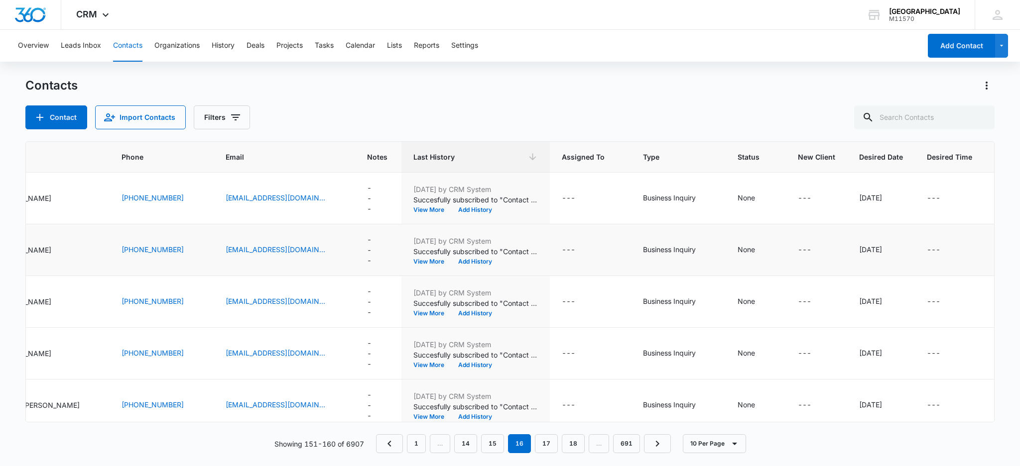
scroll to position [275, 151]
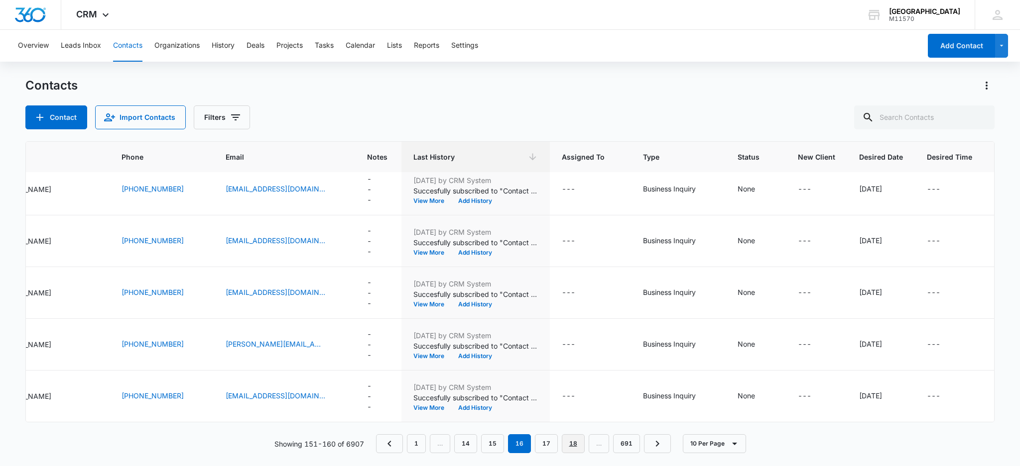
click at [576, 449] on link "18" at bounding box center [573, 444] width 23 height 19
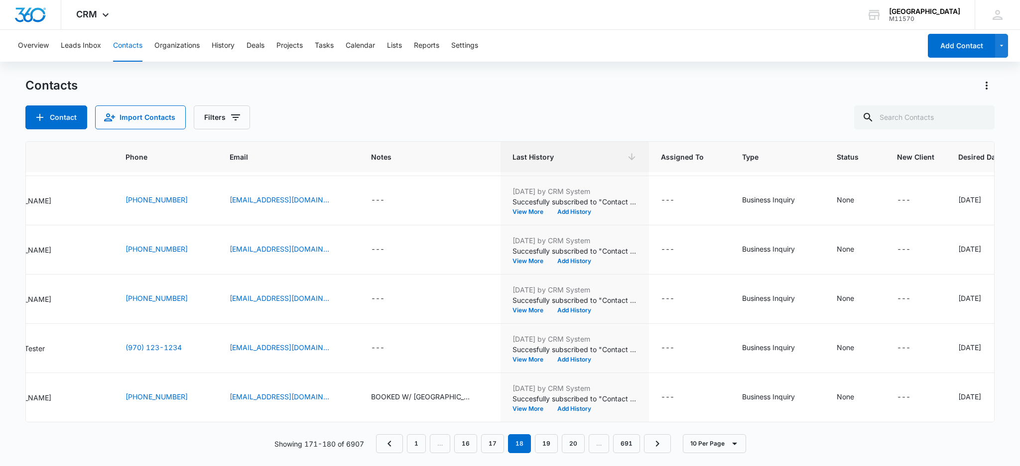
scroll to position [0, 151]
